Goal: Communication & Community: Answer question/provide support

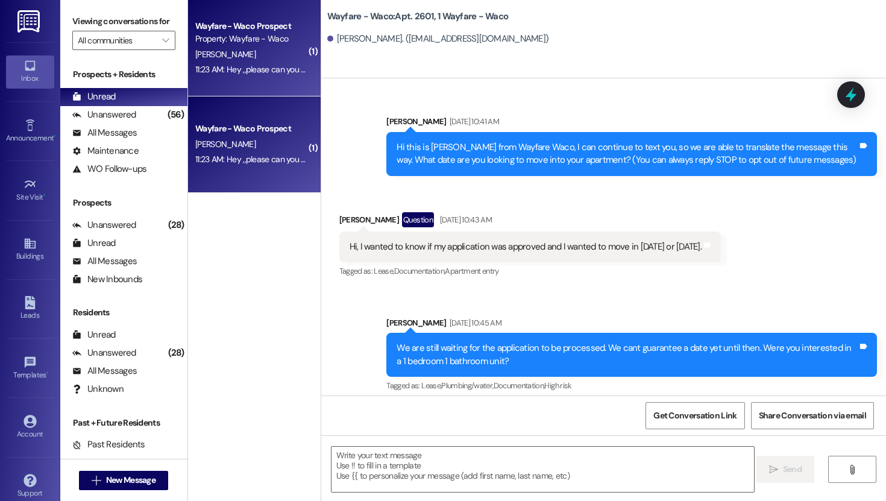
scroll to position [4043, 0]
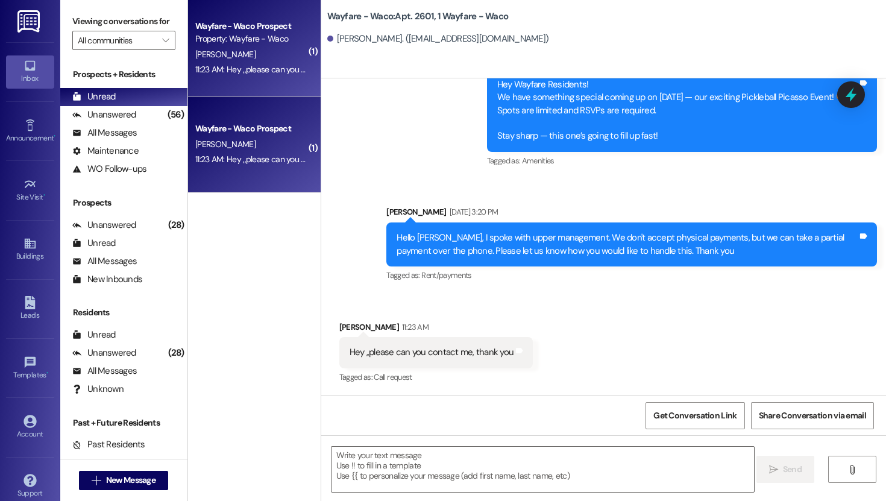
click at [288, 46] on div "Wayfare - Waco Prospect Property: Wayfare - Waco" at bounding box center [251, 33] width 114 height 28
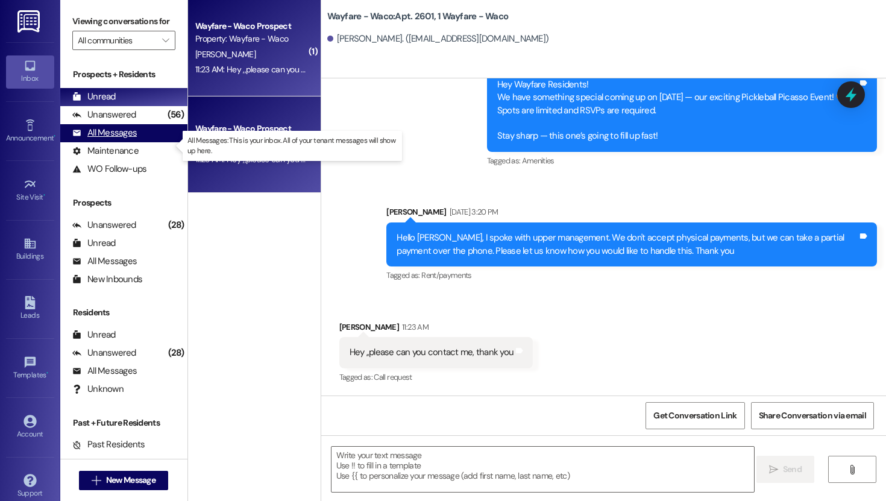
click at [115, 139] on div "All Messages" at bounding box center [104, 133] width 65 height 13
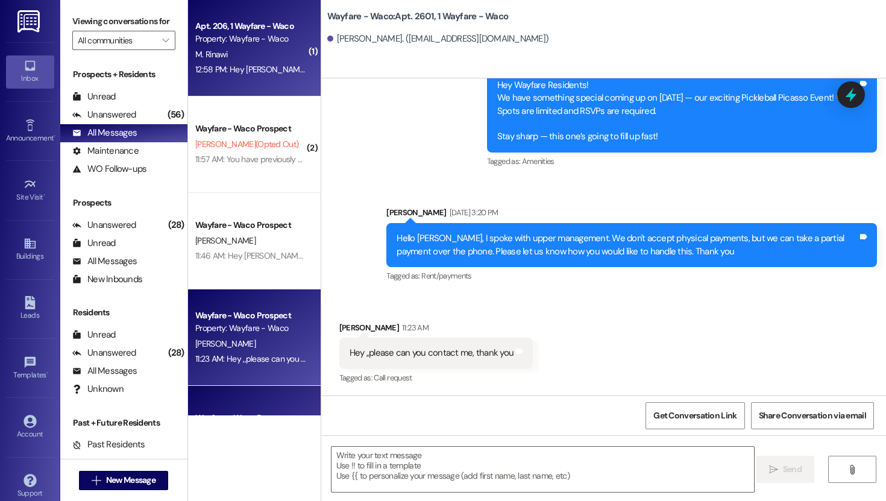
click at [240, 58] on div "M. Rinawi" at bounding box center [251, 54] width 114 height 15
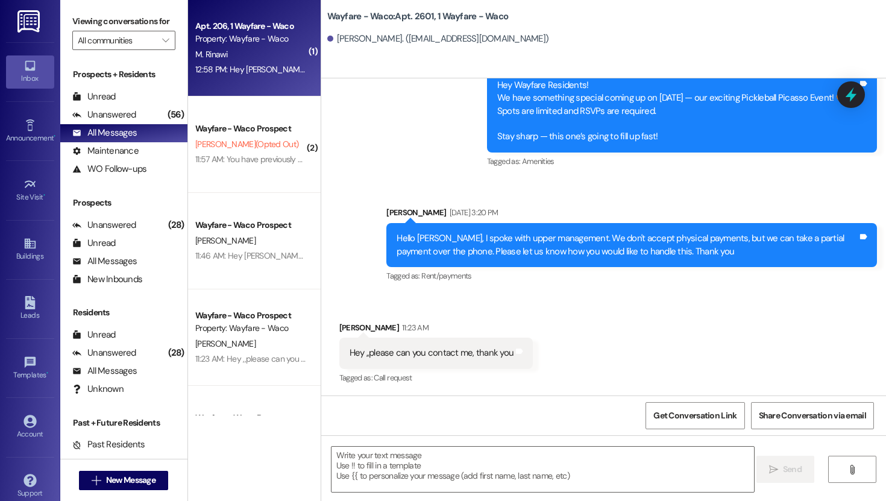
scroll to position [8127, 0]
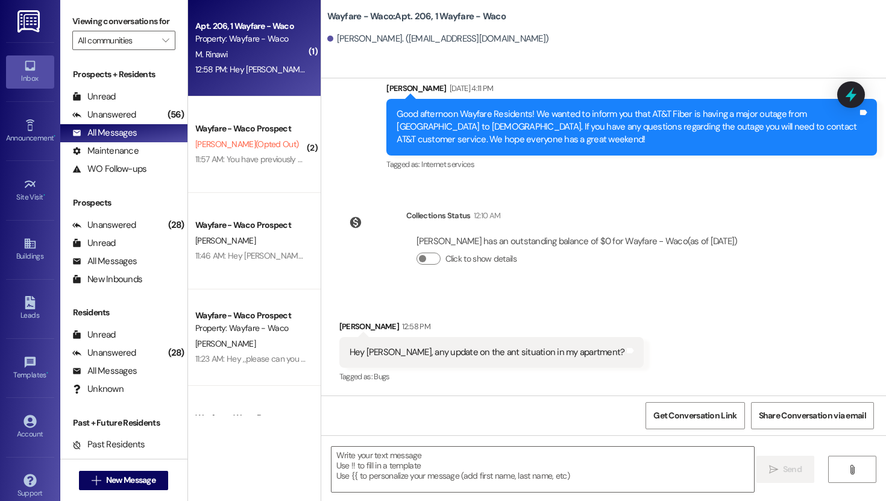
click at [496, 441] on div " Send " at bounding box center [603, 480] width 565 height 90
click at [496, 454] on textarea at bounding box center [543, 469] width 423 height 45
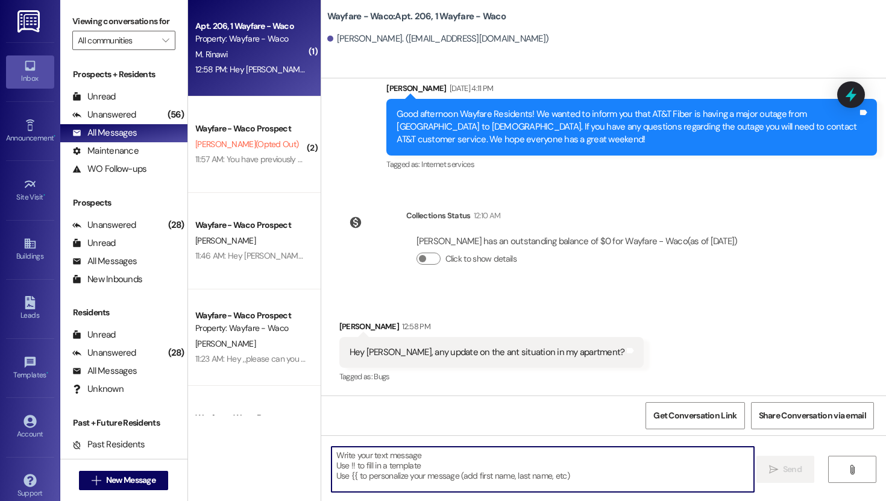
type textarea "Y"
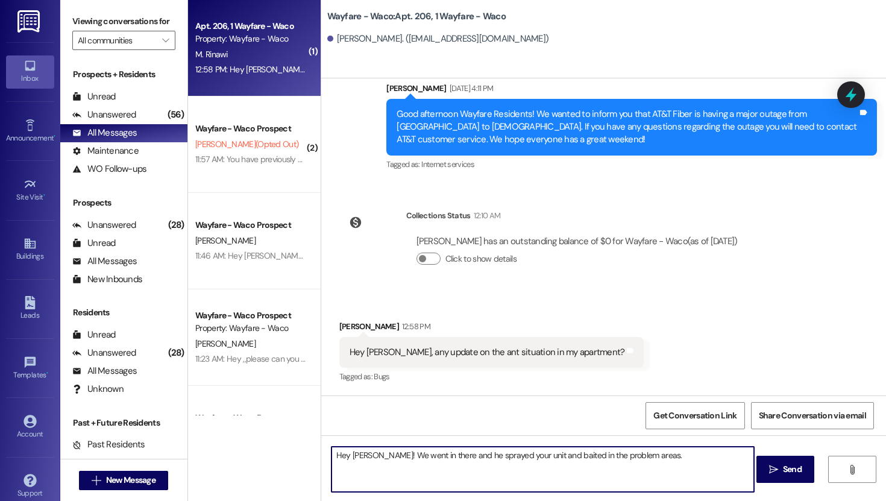
click at [522, 458] on textarea "Hey [PERSON_NAME]! We went in there and he sprayed your unit and baited in the …" at bounding box center [543, 469] width 423 height 45
click at [728, 457] on textarea "Hey [PERSON_NAME]! We went in there and he sprayed all the baseboards in the un…" at bounding box center [543, 469] width 423 height 45
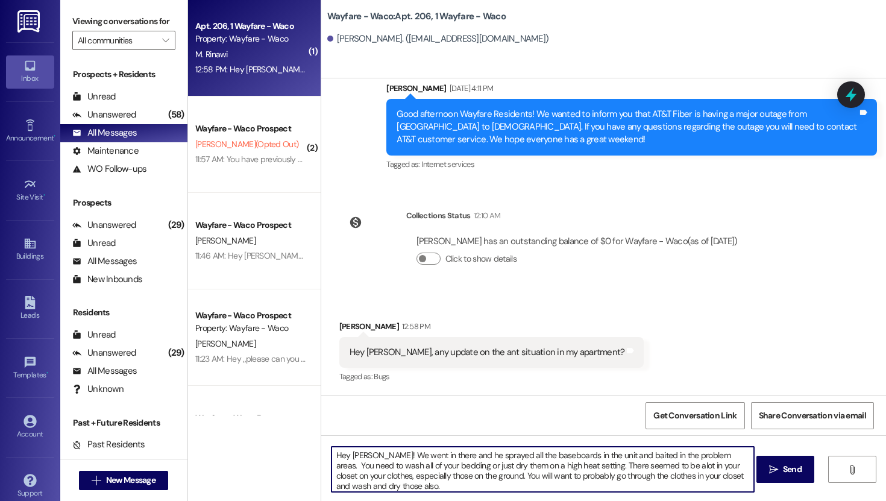
click at [722, 456] on textarea "Hey [PERSON_NAME]! We went in there and he sprayed all the baseboards in the un…" at bounding box center [543, 469] width 423 height 45
click at [598, 488] on textarea "Hey [PERSON_NAME]! We went in there and he sprayed all the baseboards in the un…" at bounding box center [543, 469] width 423 height 45
click at [434, 477] on textarea "Hey [PERSON_NAME]! We went in there and he sprayed all the baseboards in the un…" at bounding box center [543, 469] width 423 height 45
click at [519, 470] on textarea "Hey [PERSON_NAME]! We went in there and he sprayed all the baseboards in the un…" at bounding box center [543, 469] width 423 height 45
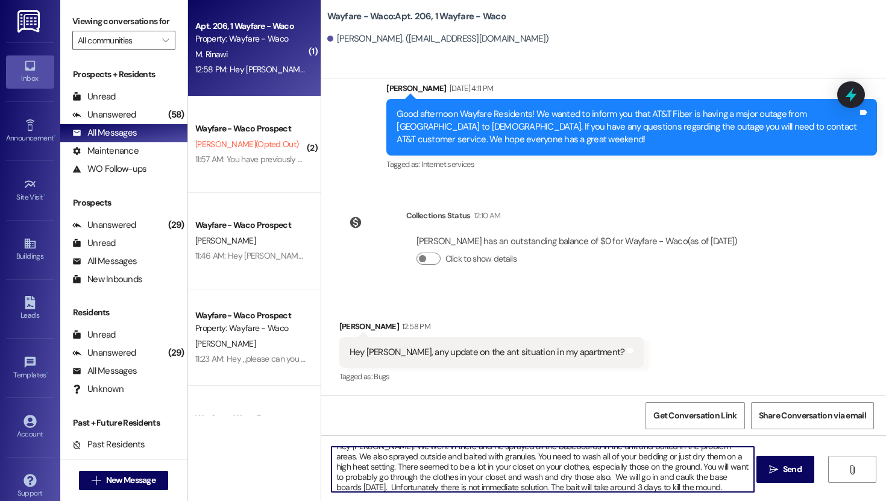
scroll to position [13, 0]
click at [660, 464] on textarea "Hey [PERSON_NAME]! We went in there and he sprayed all the baseboards in the un…" at bounding box center [543, 469] width 423 height 45
click at [663, 465] on textarea "Hey [PERSON_NAME]! We went in there and he sprayed all the baseboards in the un…" at bounding box center [543, 469] width 423 height 45
click at [727, 465] on textarea "Hey [PERSON_NAME]! We went in there and he sprayed all the baseboards in the un…" at bounding box center [543, 469] width 423 height 45
click at [595, 474] on textarea "Hey [PERSON_NAME]! We went in there and he sprayed all the baseboards in the un…" at bounding box center [543, 469] width 423 height 45
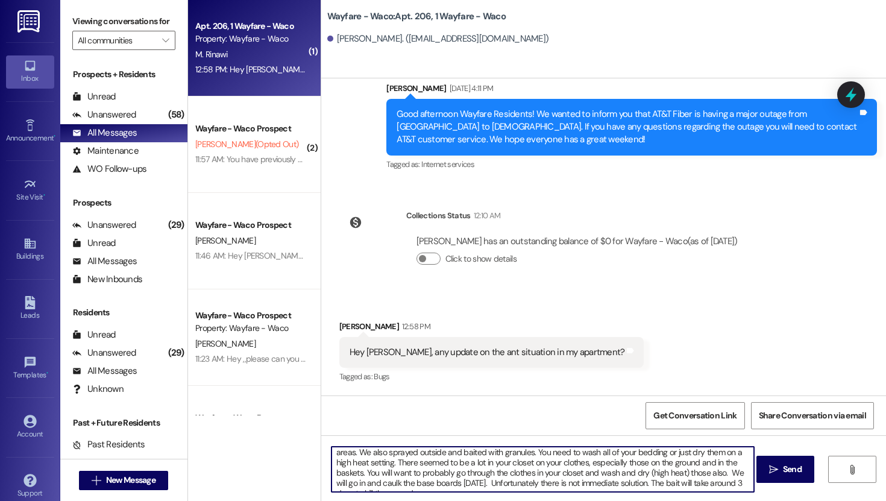
scroll to position [24, 0]
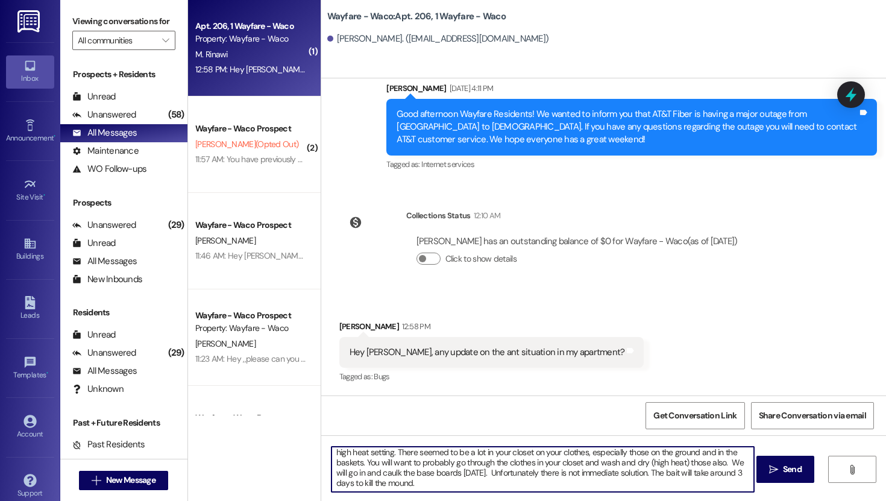
click at [411, 475] on textarea "Hey [PERSON_NAME]! We went in there and he sprayed all the baseboards in the un…" at bounding box center [543, 469] width 423 height 45
click at [538, 474] on textarea "Hey [PERSON_NAME]! We went in there and he sprayed all the baseboards in the un…" at bounding box center [543, 469] width 423 height 45
click at [622, 478] on textarea "Hey [PERSON_NAME]! We went in there and he sprayed all the baseboards in the un…" at bounding box center [543, 469] width 423 height 45
click at [399, 480] on textarea "Hey [PERSON_NAME]! We went in there and he sprayed all the baseboards in the un…" at bounding box center [543, 469] width 423 height 45
type textarea "Hey [PERSON_NAME]! We went in there and he sprayed all the baseboards in the un…"
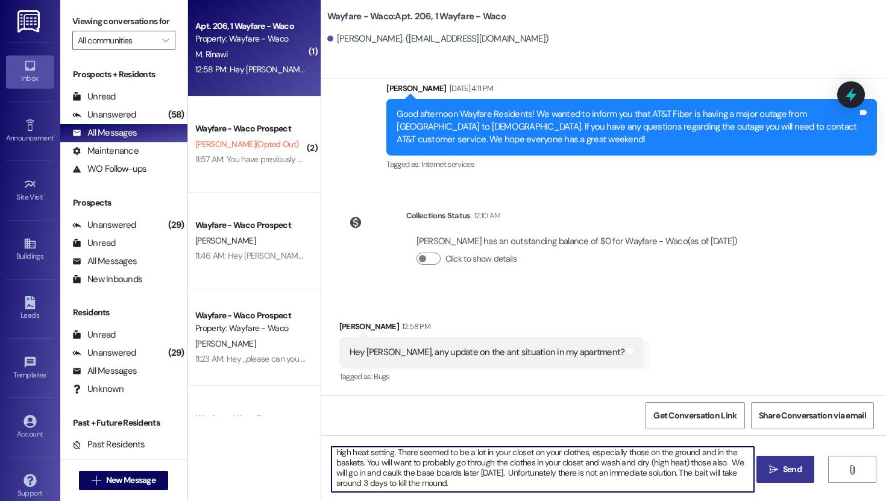
click at [794, 475] on span "Send" at bounding box center [792, 469] width 19 height 13
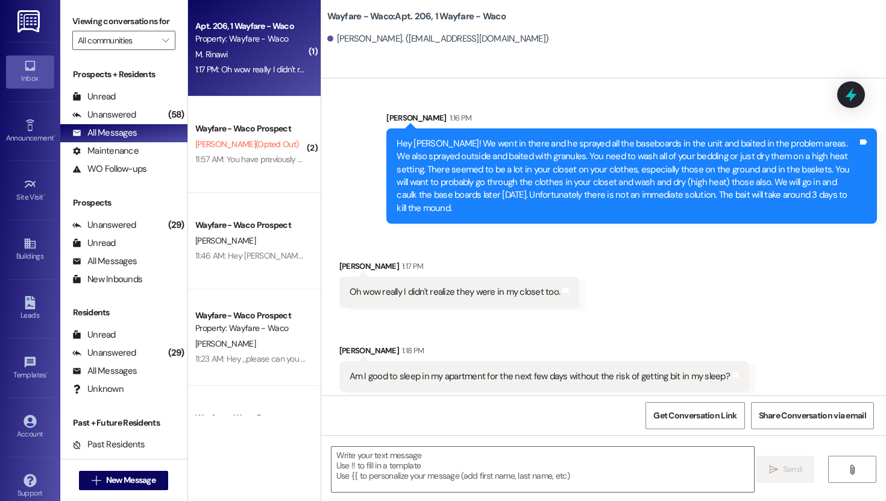
scroll to position [8430, 0]
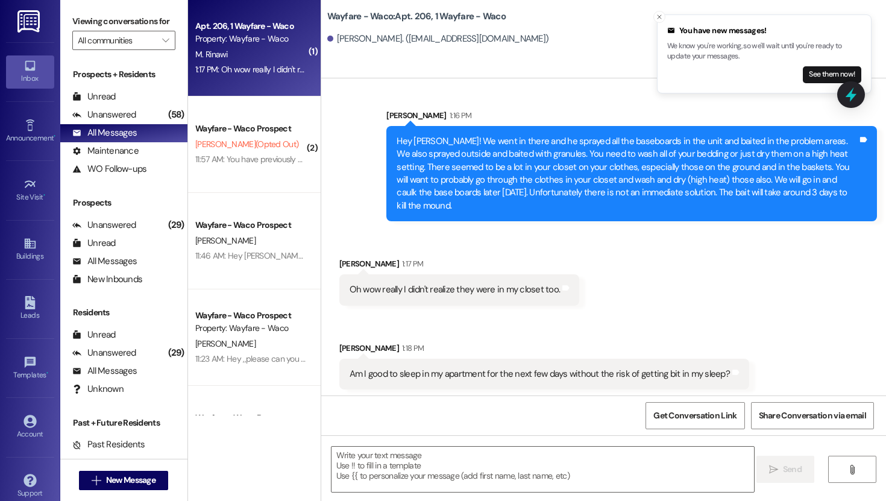
click at [222, 71] on div "1:17 PM: Oh wow really I didn't realize they were in my closet too. 1:17 PM: Oh…" at bounding box center [304, 69] width 219 height 11
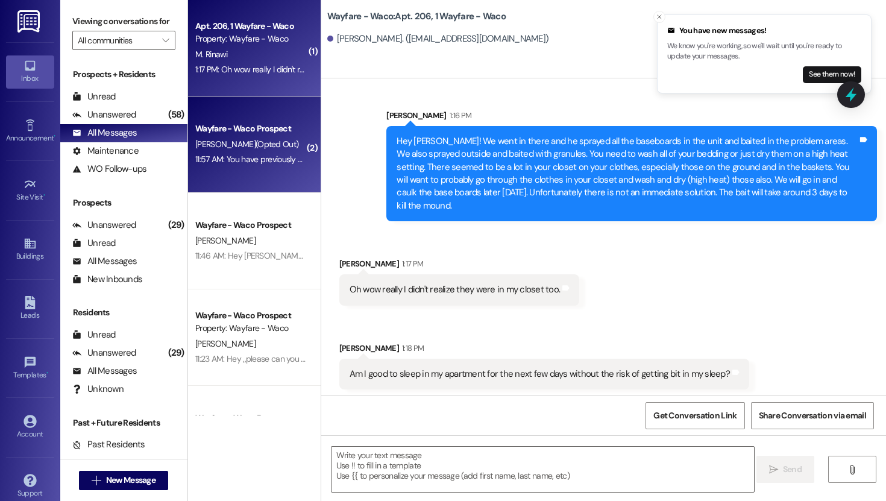
click at [233, 116] on div "Wayfare - Waco Prospect [PERSON_NAME] (Opted Out) 11:57 AM: You have previously…" at bounding box center [254, 144] width 133 height 96
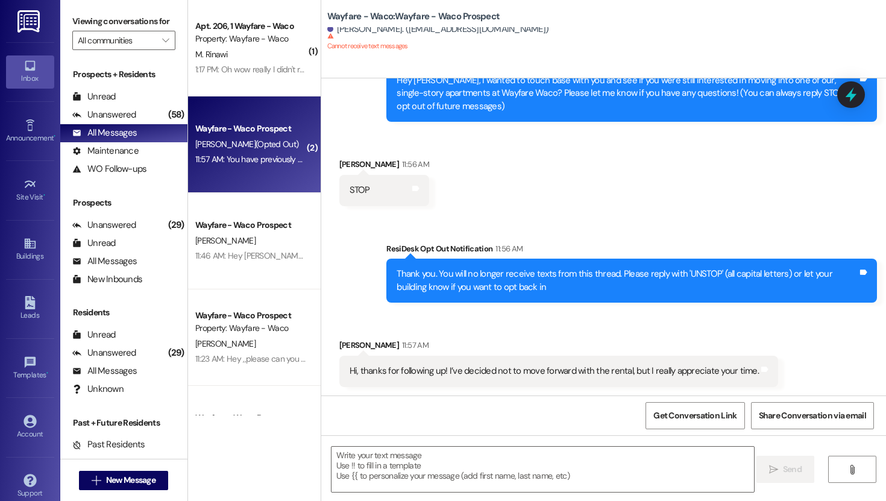
click at [253, 61] on div "M. Rinawi" at bounding box center [251, 54] width 114 height 15
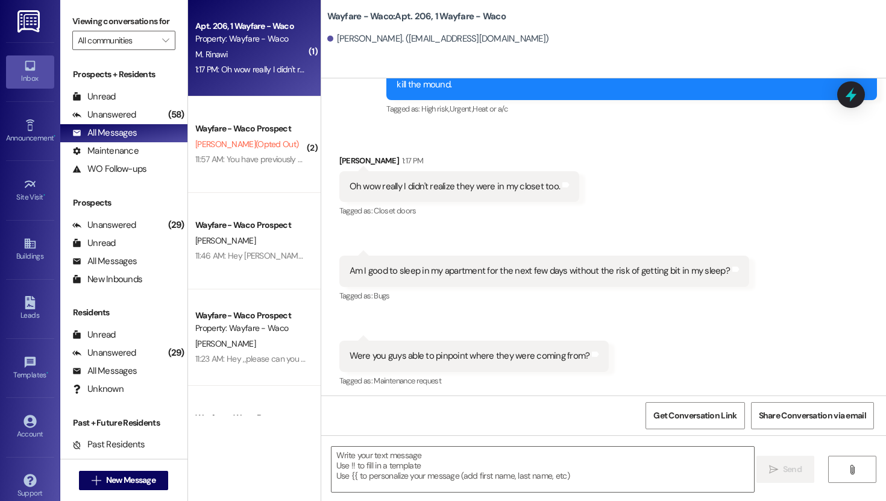
scroll to position [8552, 0]
click at [465, 454] on textarea at bounding box center [543, 469] width 423 height 45
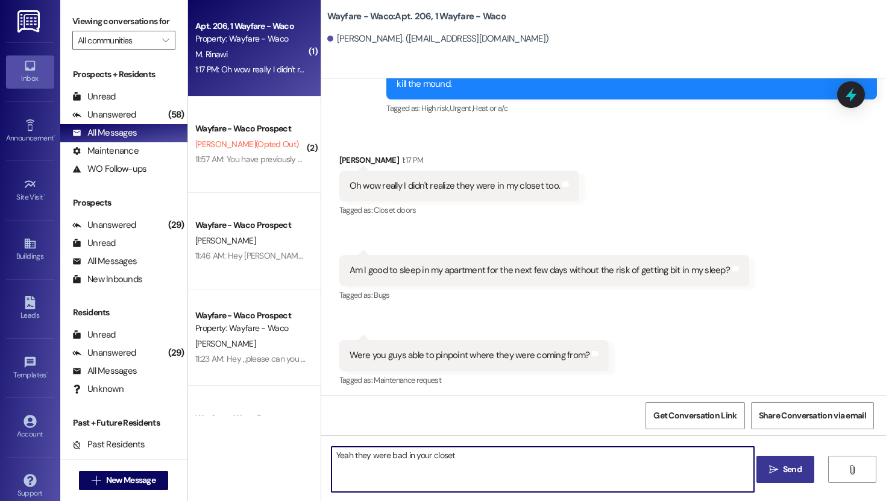
type textarea "Yeah they were bad in your closet."
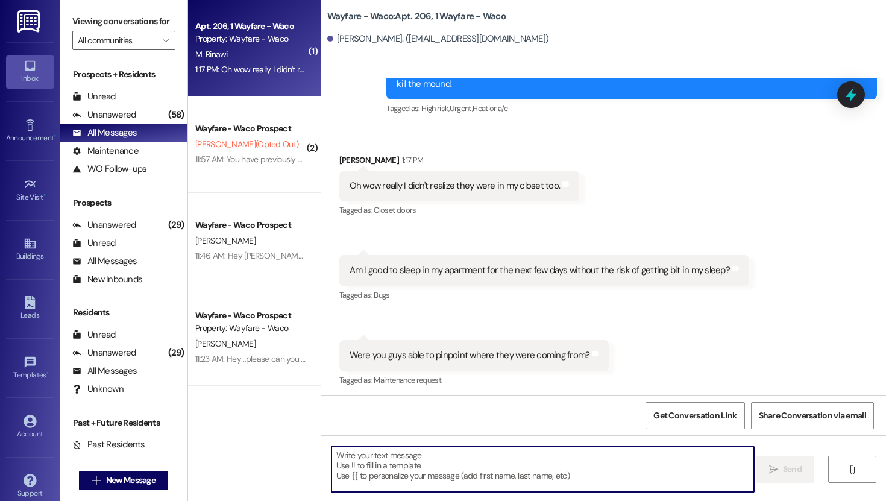
scroll to position [8552, 0]
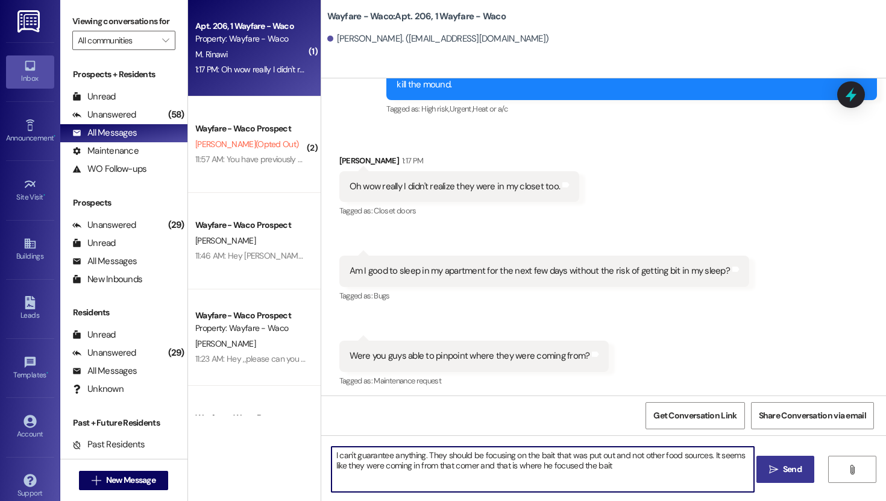
type textarea "I can't guarantee anything. They should be focusing on the bait that was put ou…"
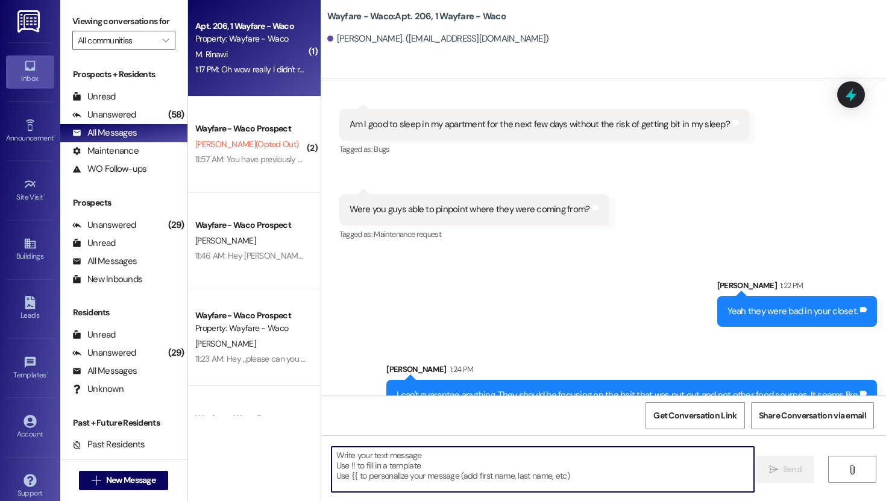
scroll to position [8733, 0]
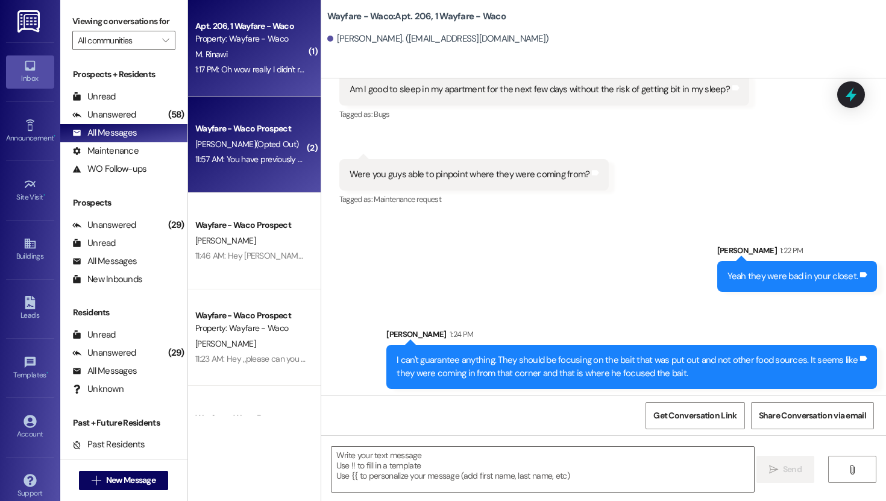
click at [262, 150] on div "[PERSON_NAME] (Opted Out)" at bounding box center [251, 144] width 114 height 15
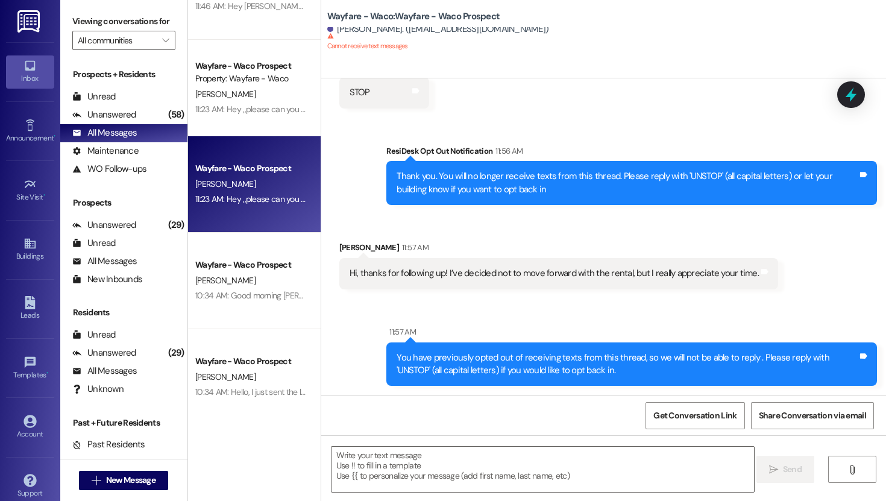
scroll to position [0, 0]
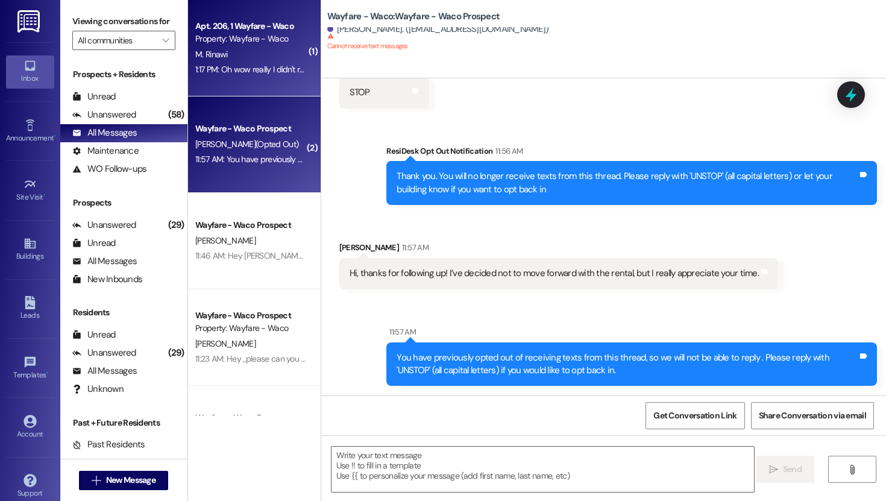
click at [253, 78] on div "Apt. 206, 1 Wayfare - Waco Property: Wayfare - Waco M. Rinawi 1:17 PM: Oh wow r…" at bounding box center [254, 48] width 133 height 96
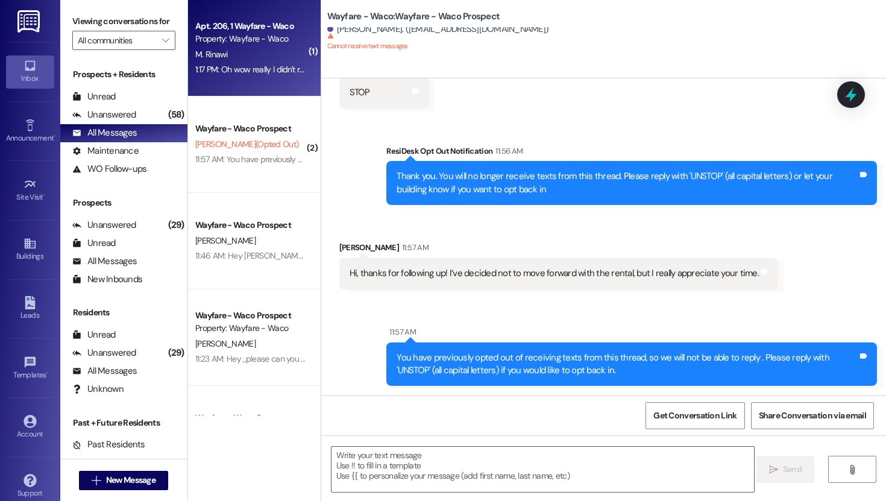
scroll to position [8716, 0]
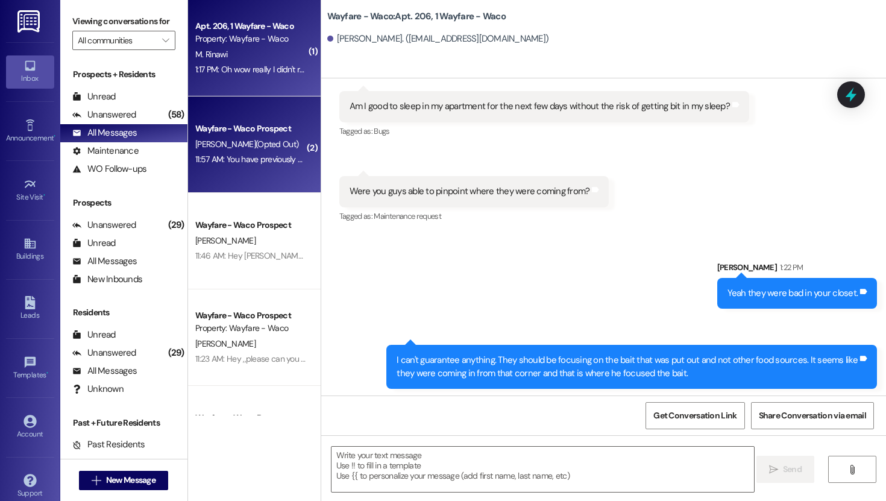
click at [272, 156] on div "11:57 AM: You have previously opted out of receiving texts from this thread, so…" at bounding box center [511, 159] width 632 height 11
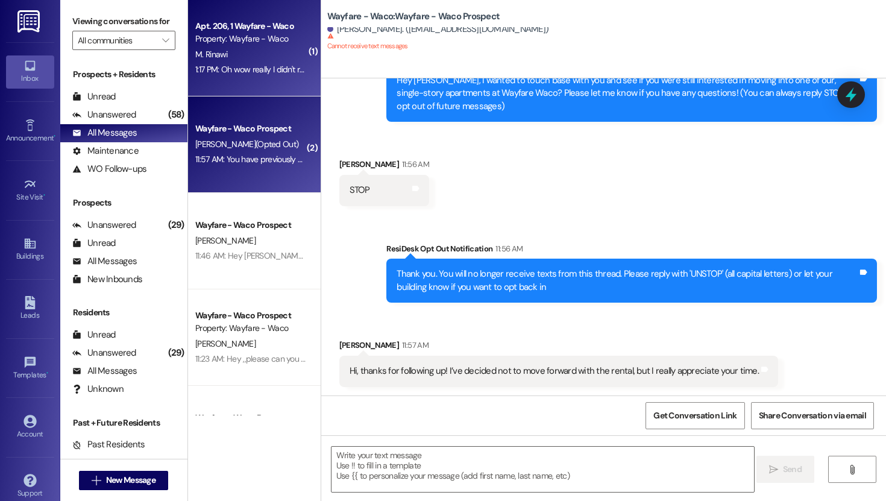
click at [248, 33] on div "Property: Wayfare - Waco" at bounding box center [251, 39] width 112 height 13
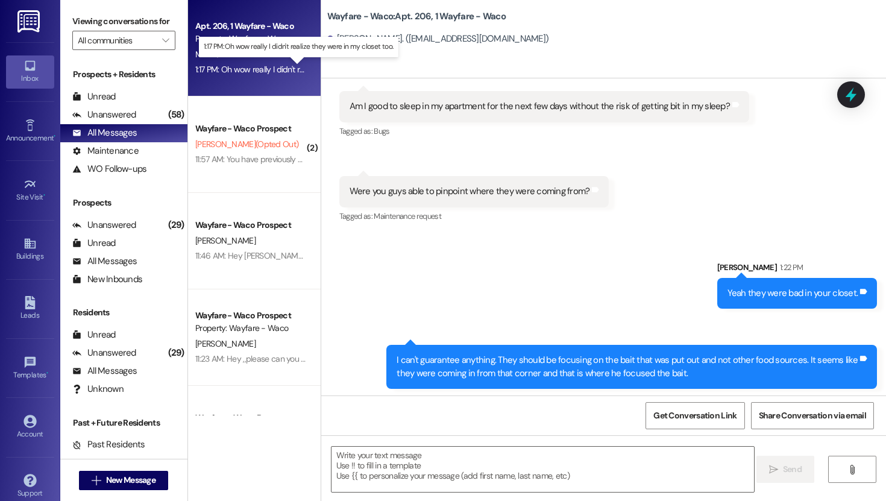
click at [276, 66] on div "1:17 PM: Oh wow really I didn't realize they were in my closet too. 1:17 PM: Oh…" at bounding box center [304, 69] width 219 height 11
